Goal: Obtain resource: Obtain resource

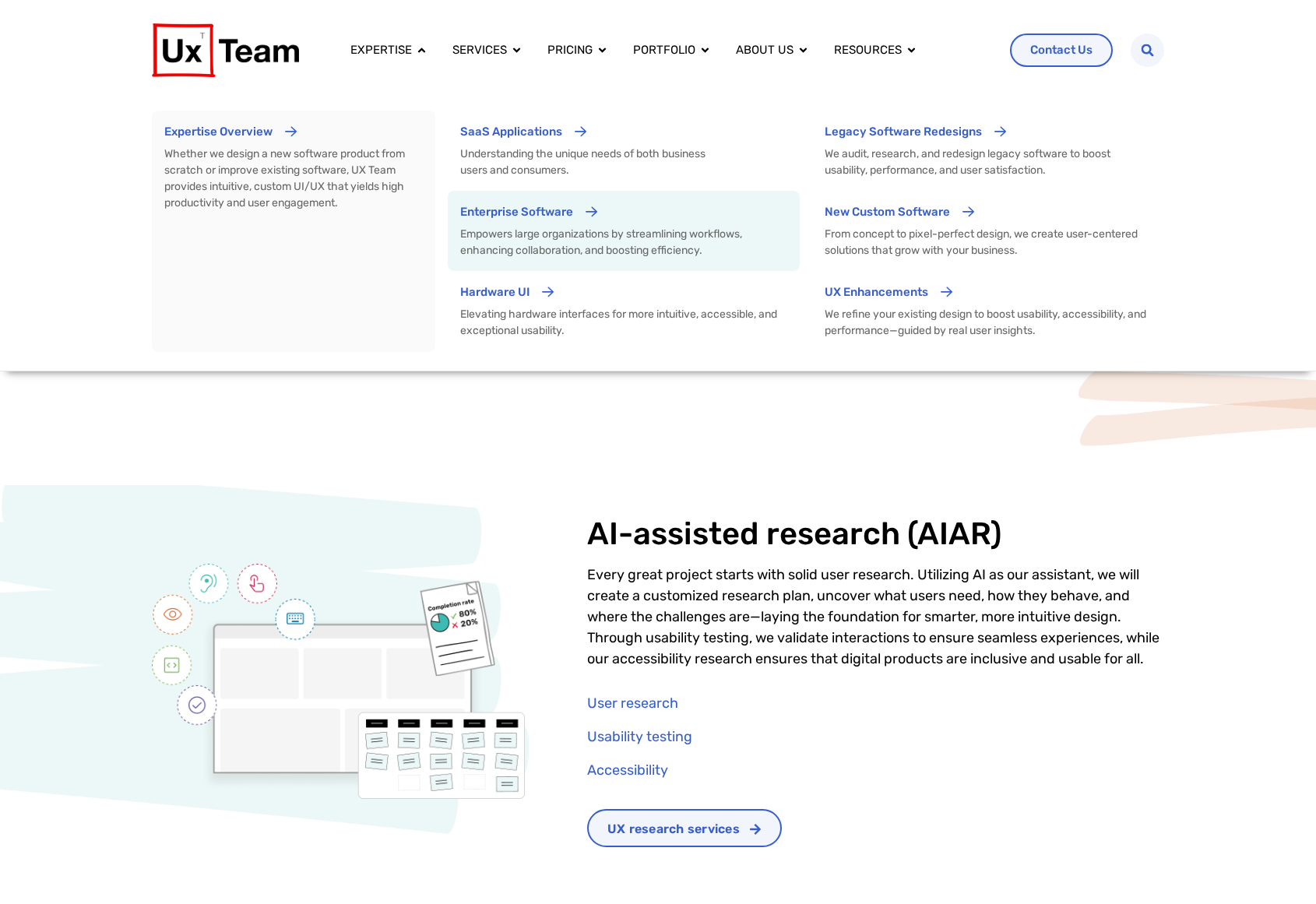
click at [533, 232] on p "Empowers large organizations by streamlining workflows, enhancing collaboration…" at bounding box center [624, 241] width 327 height 33
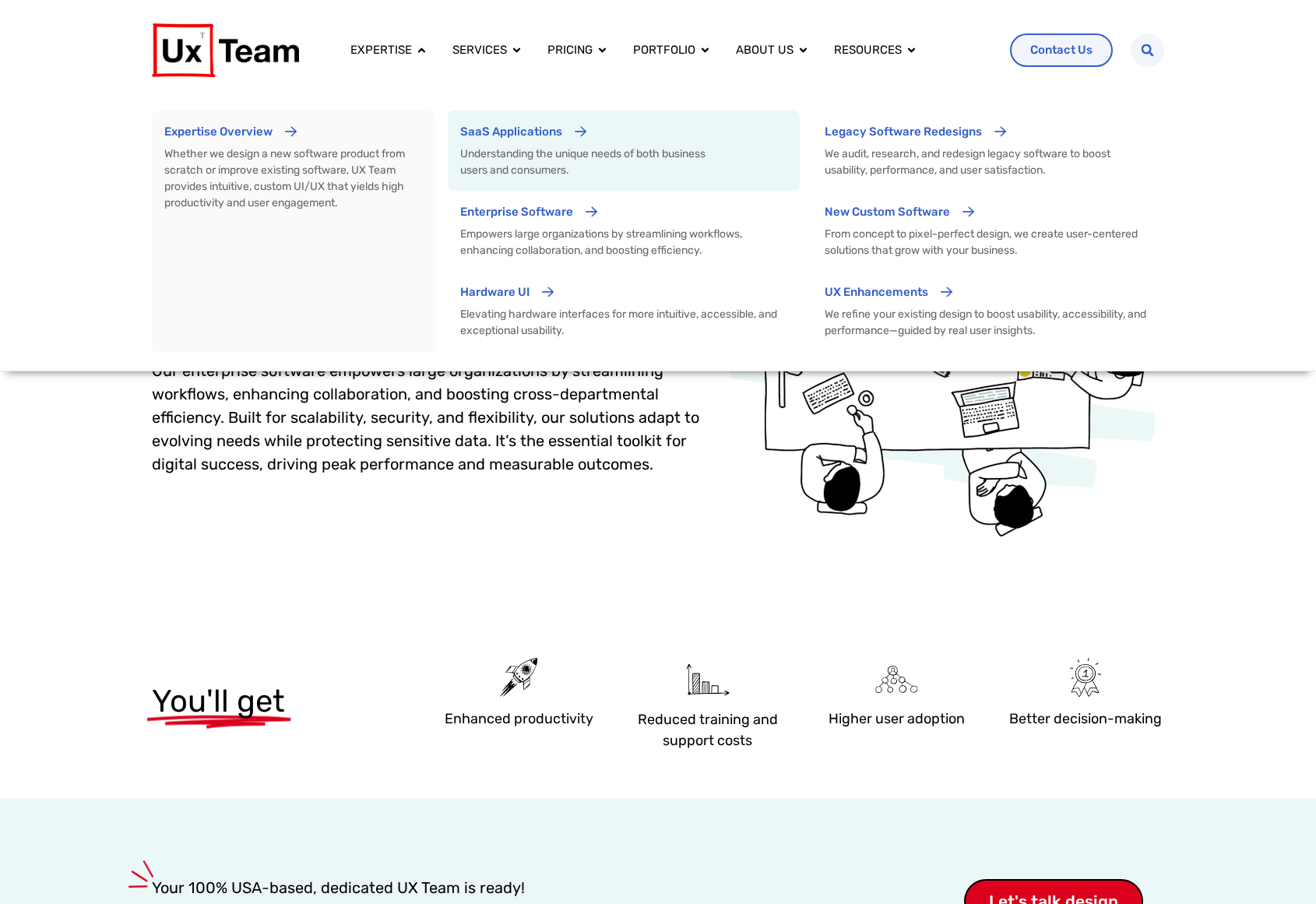
click at [508, 125] on p "SaaS Applications" at bounding box center [511, 131] width 102 height 18
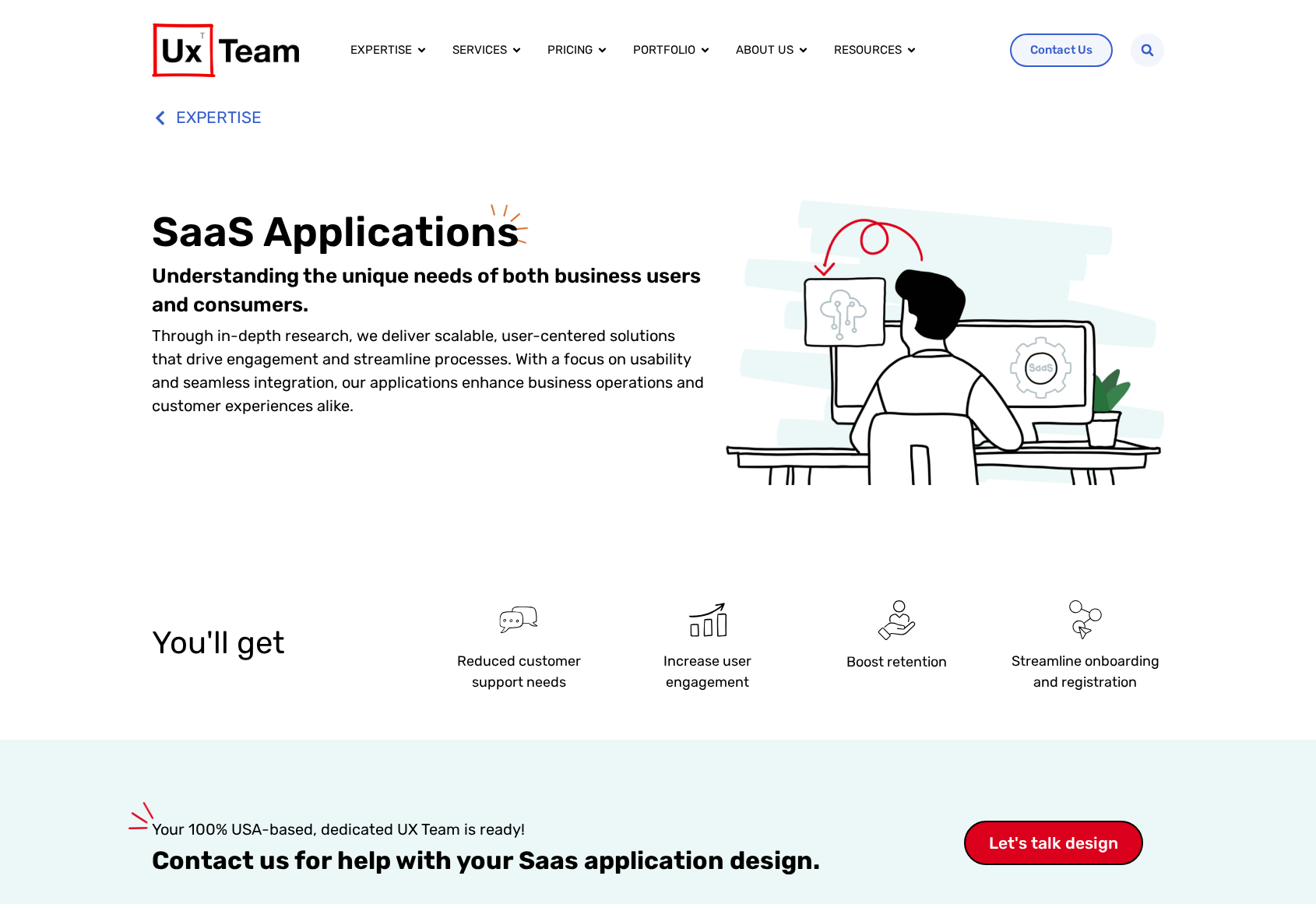
click at [267, 52] on img at bounding box center [225, 50] width 147 height 53
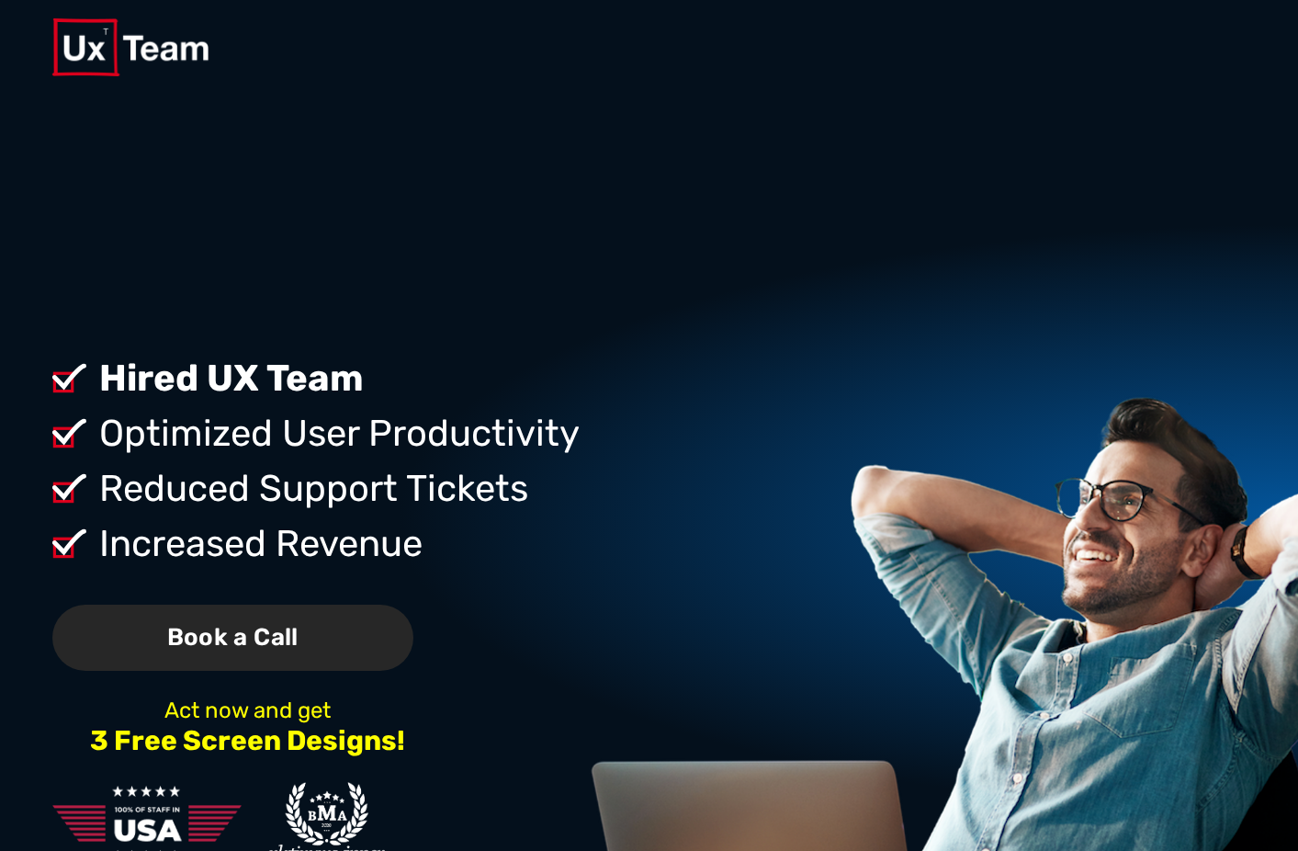
click at [240, 605] on span "Book a Call" at bounding box center [232, 638] width 361 height 67
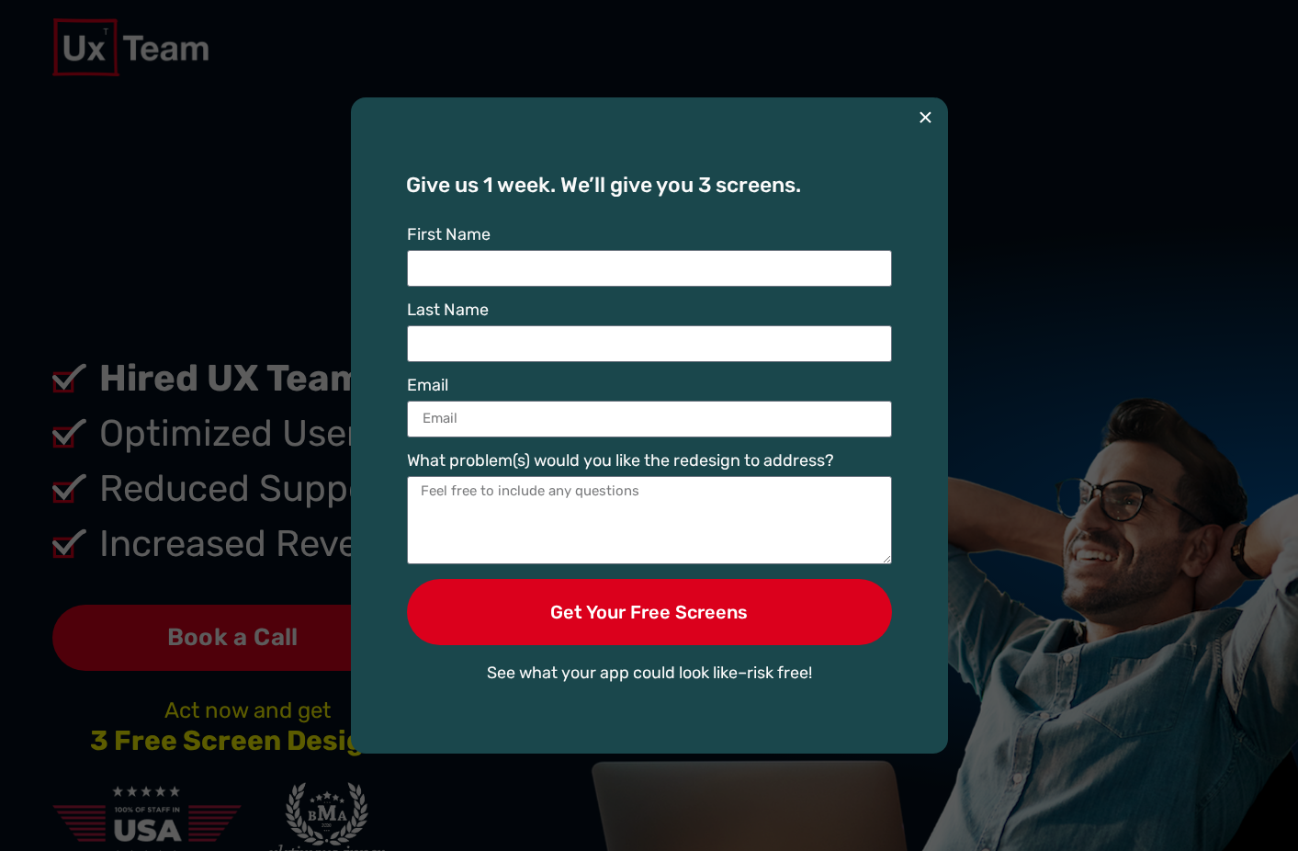
click at [922, 112] on button "×" at bounding box center [925, 117] width 15 height 40
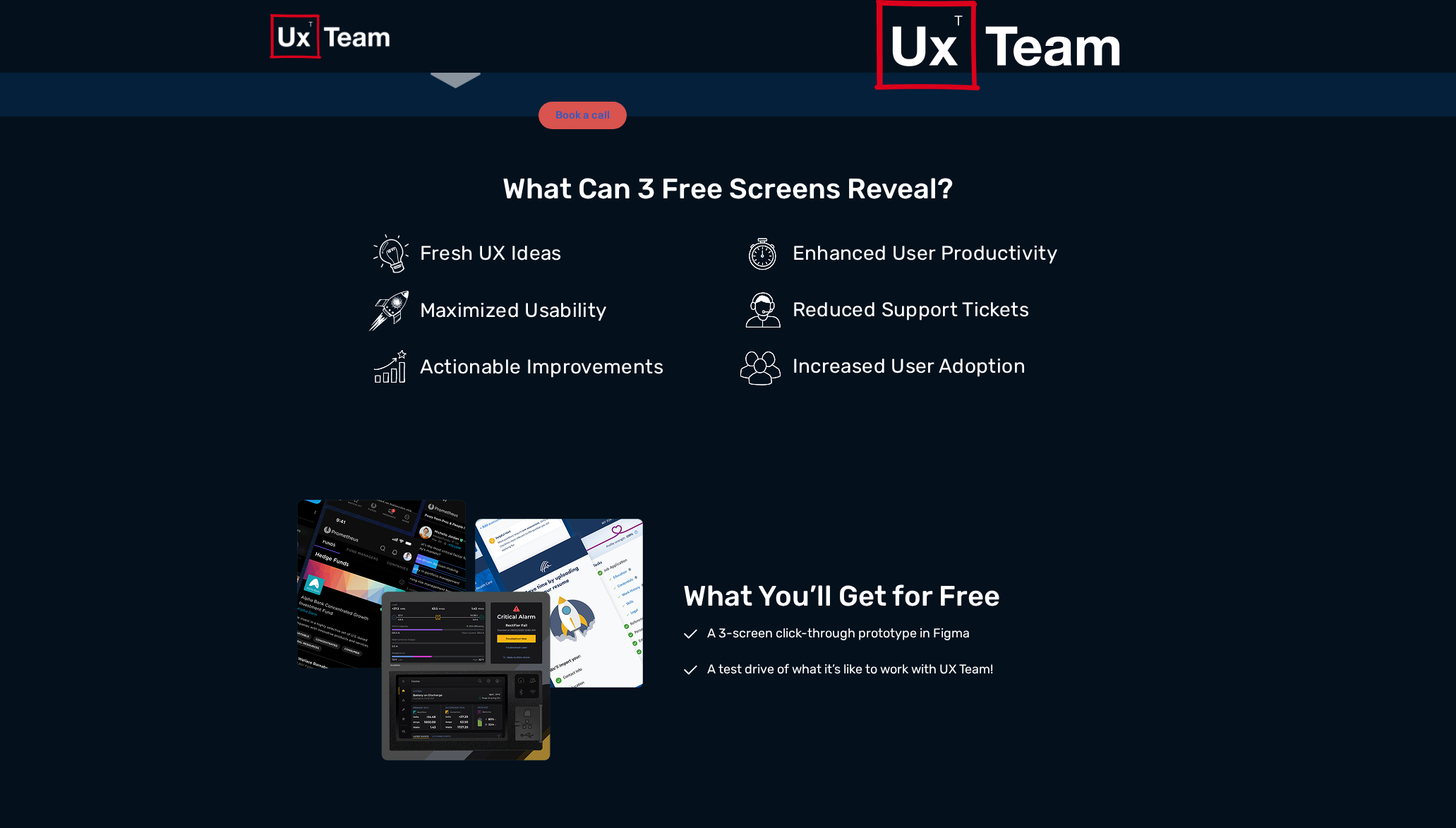
scroll to position [1819, 0]
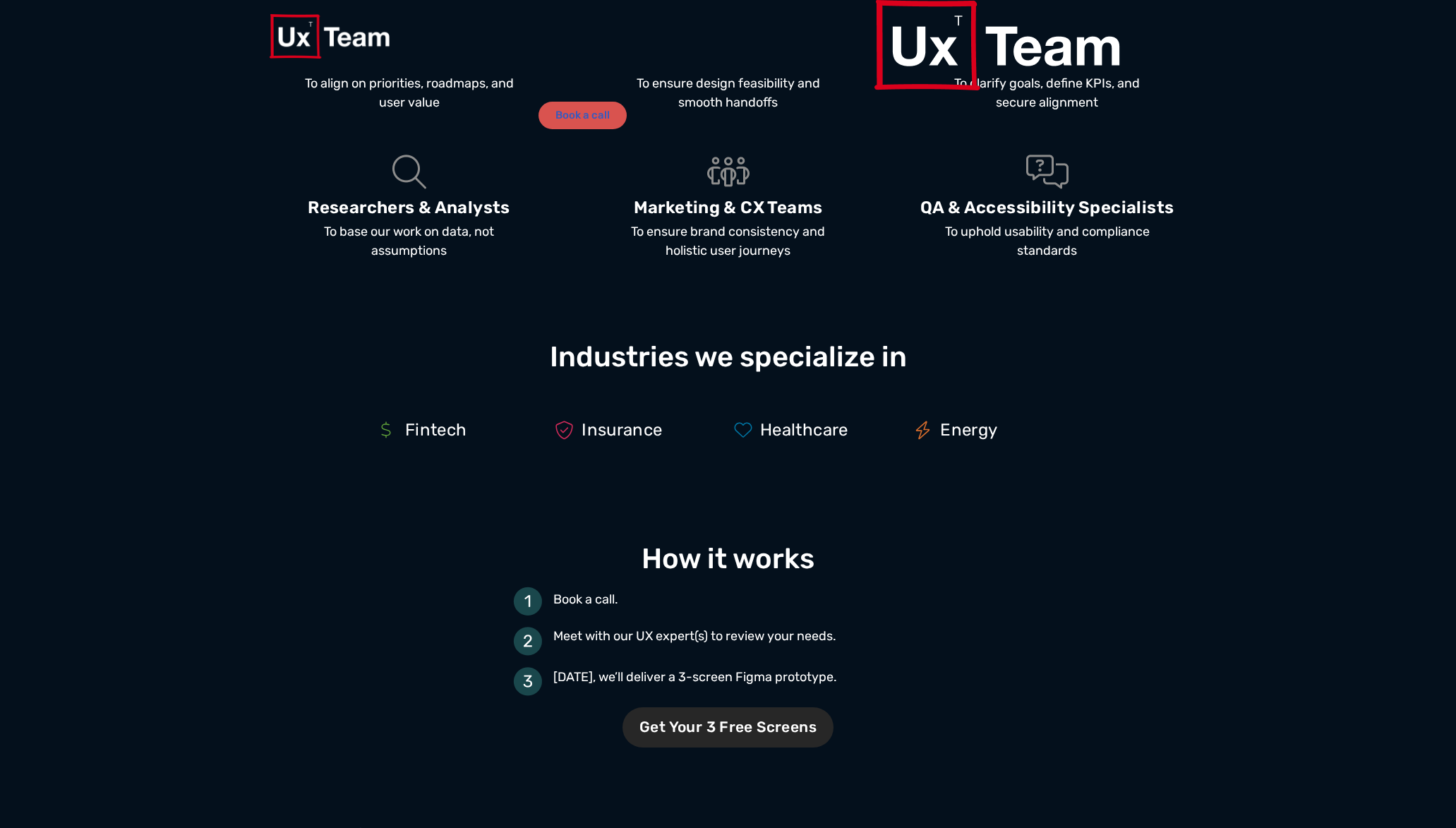
click at [726, 653] on span "Get Your 3 Free Screens" at bounding box center [727, 727] width 211 height 40
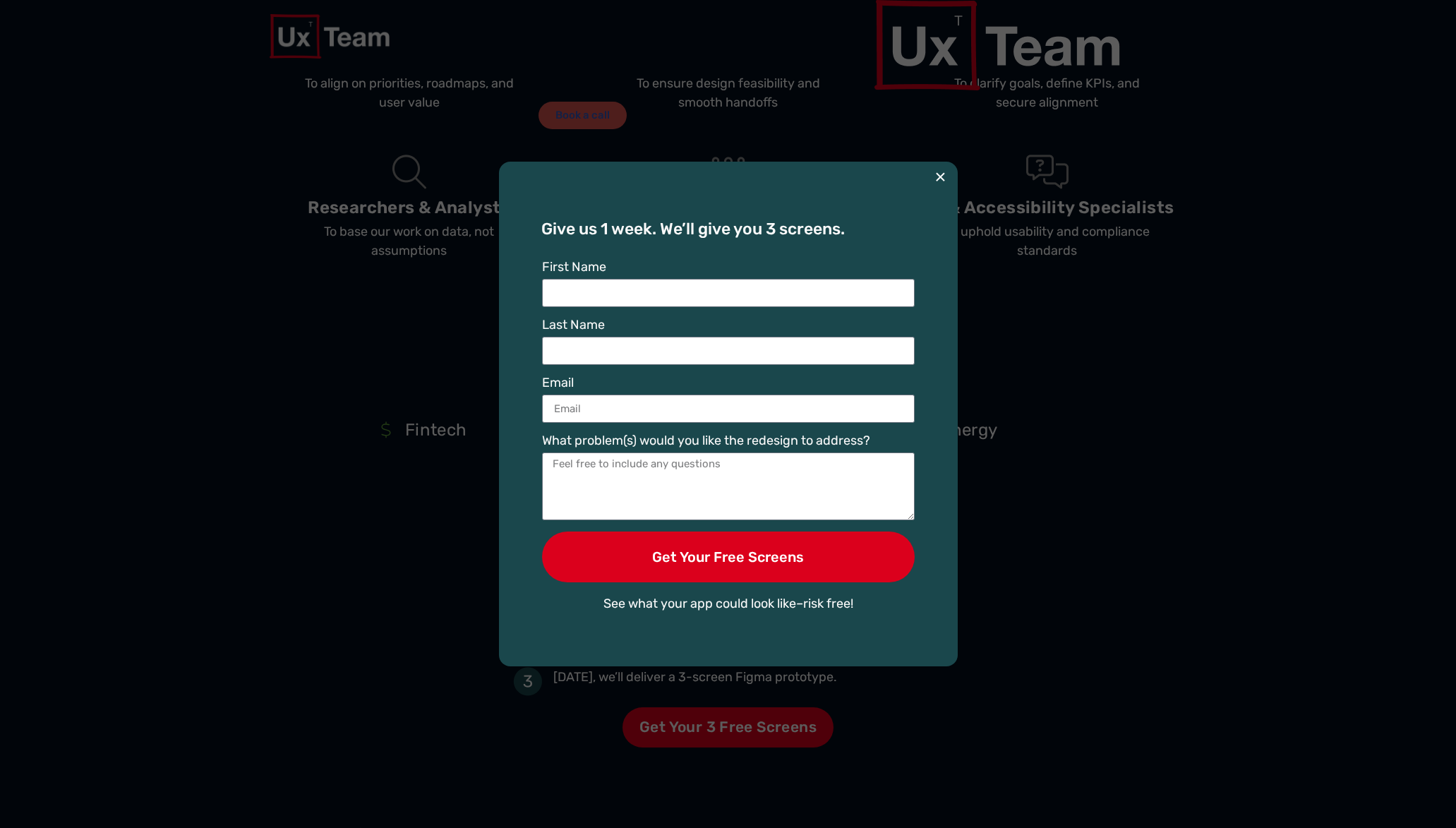
click at [945, 173] on button "×" at bounding box center [940, 177] width 12 height 31
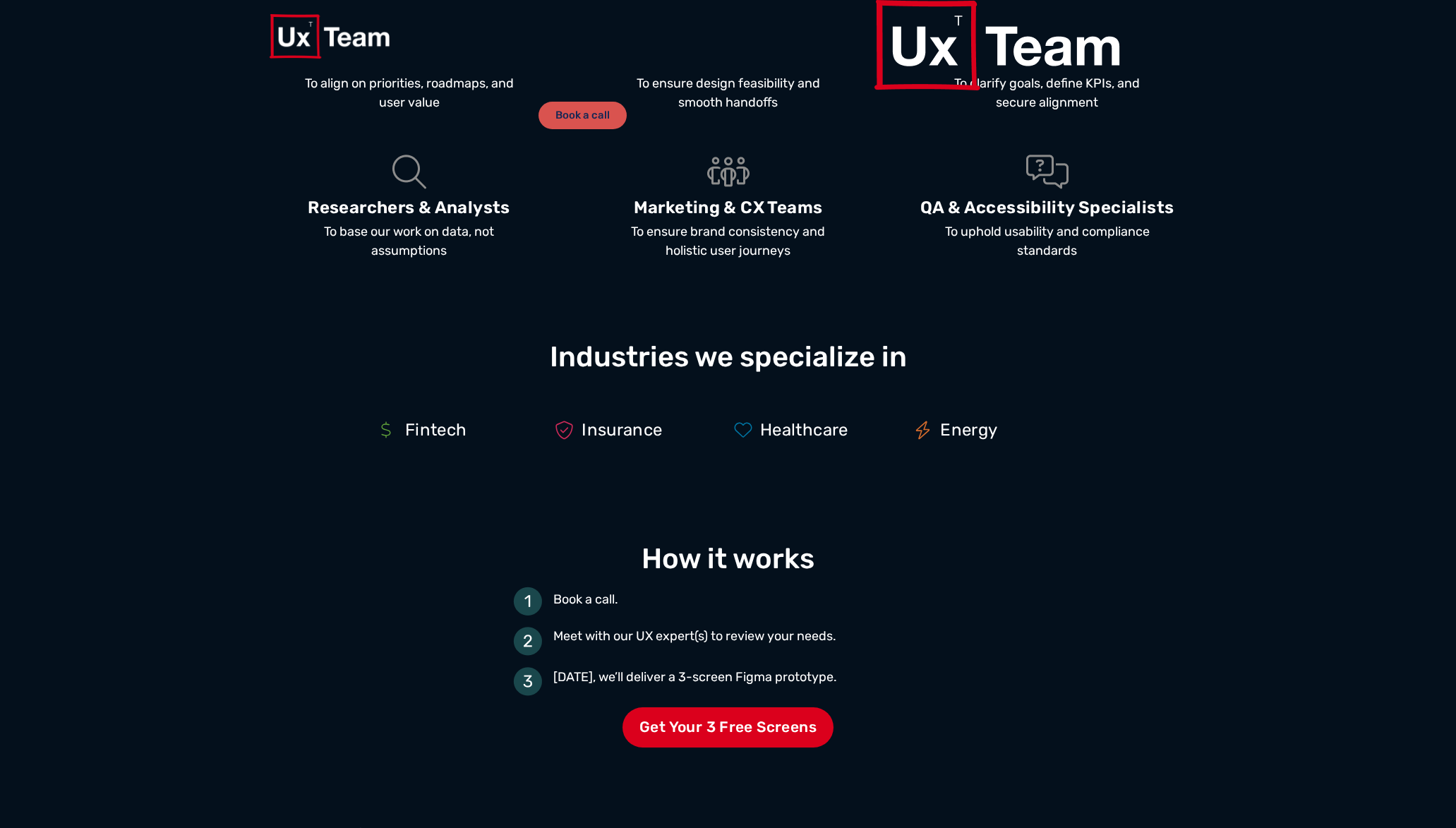
click at [610, 110] on span "Book a call" at bounding box center [582, 115] width 55 height 11
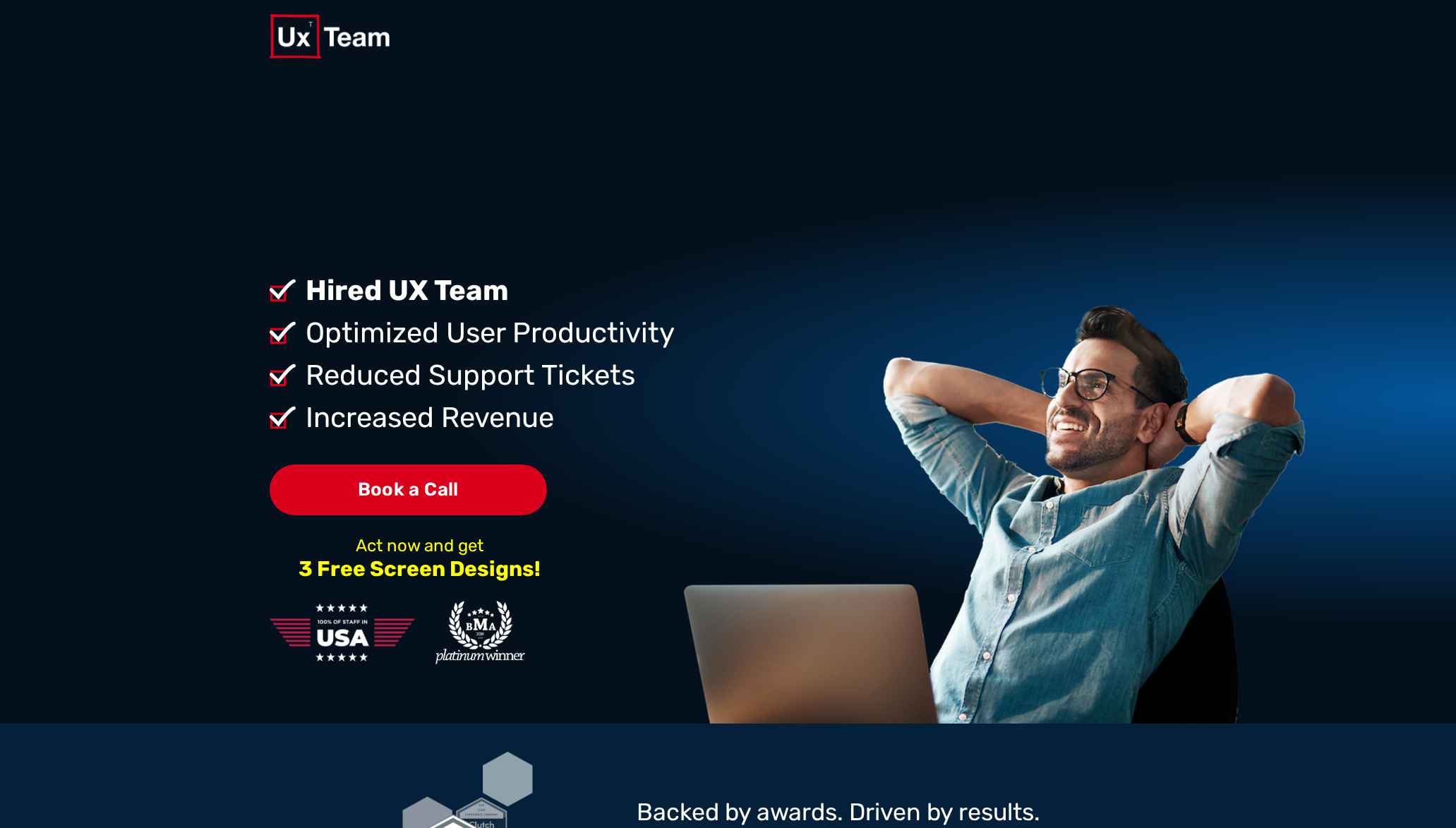
scroll to position [0, 0]
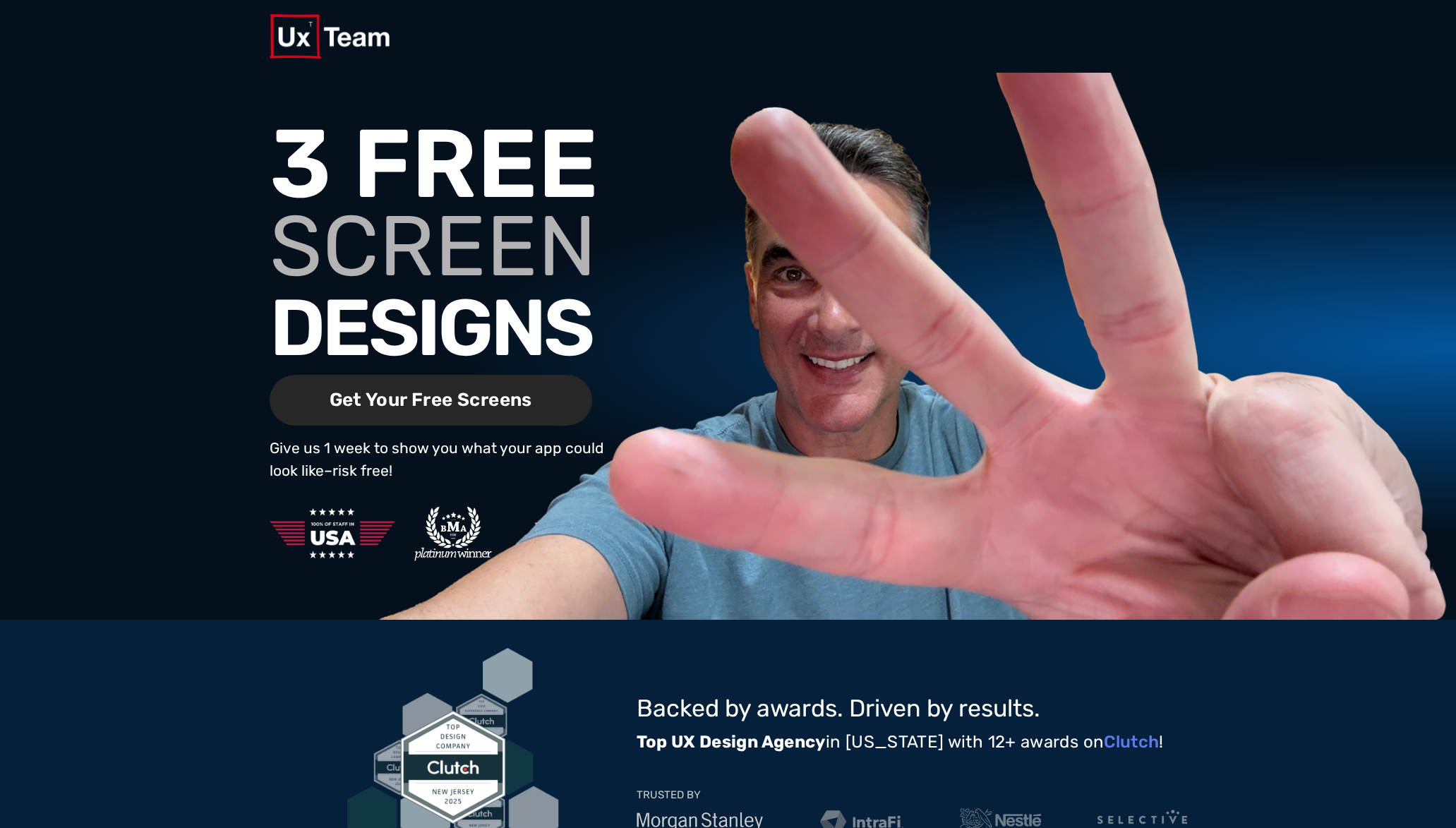
click at [519, 388] on span "Get Your Free Screens" at bounding box center [431, 400] width 323 height 51
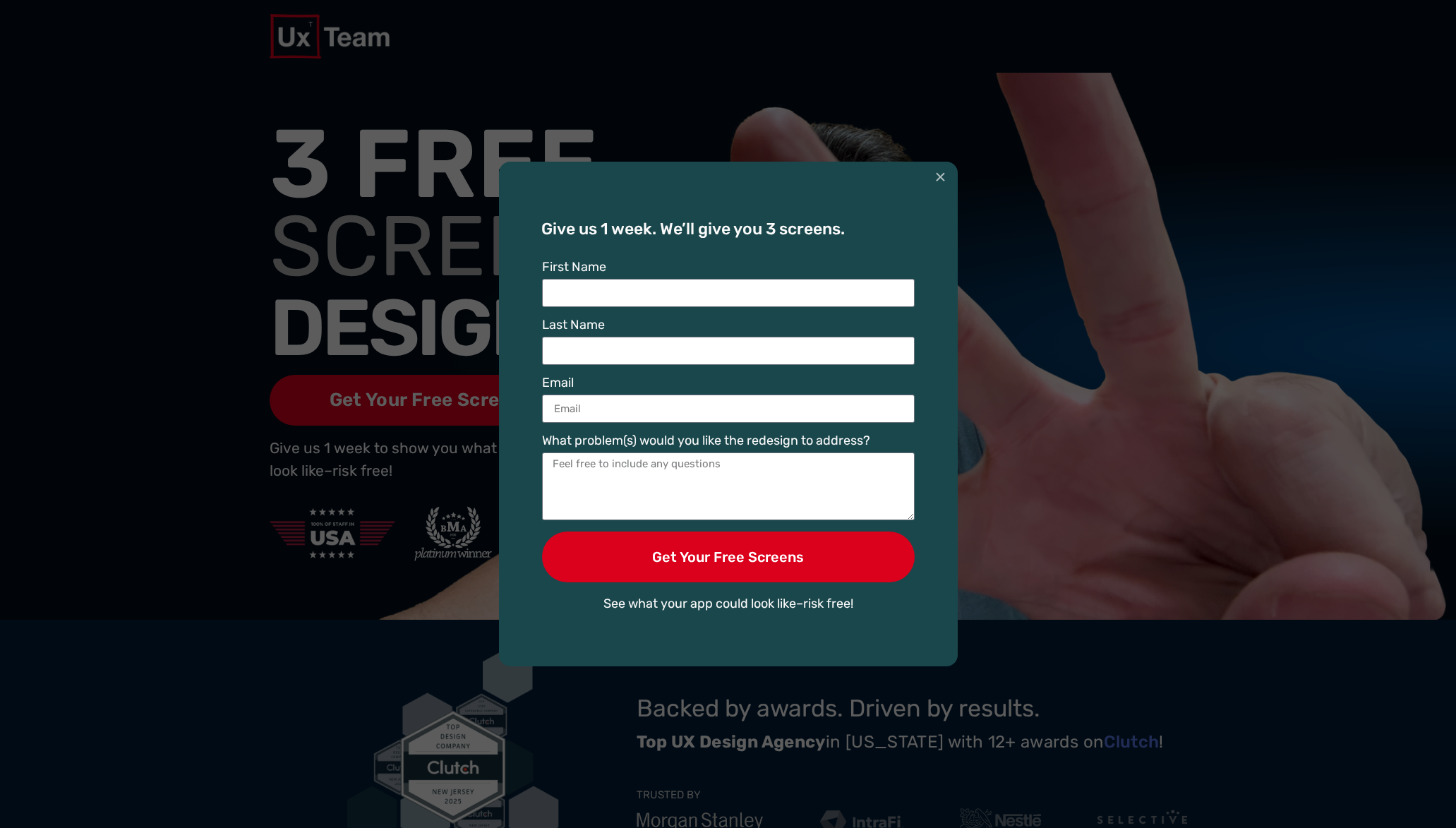
drag, startPoint x: 167, startPoint y: 109, endPoint x: 155, endPoint y: 2, distance: 107.7
click at [166, 109] on div "Give us 1 week. We’ll give you 3 screens. First Name Last Name Email What probl…" at bounding box center [728, 414] width 1456 height 828
